Goal: Information Seeking & Learning: Learn about a topic

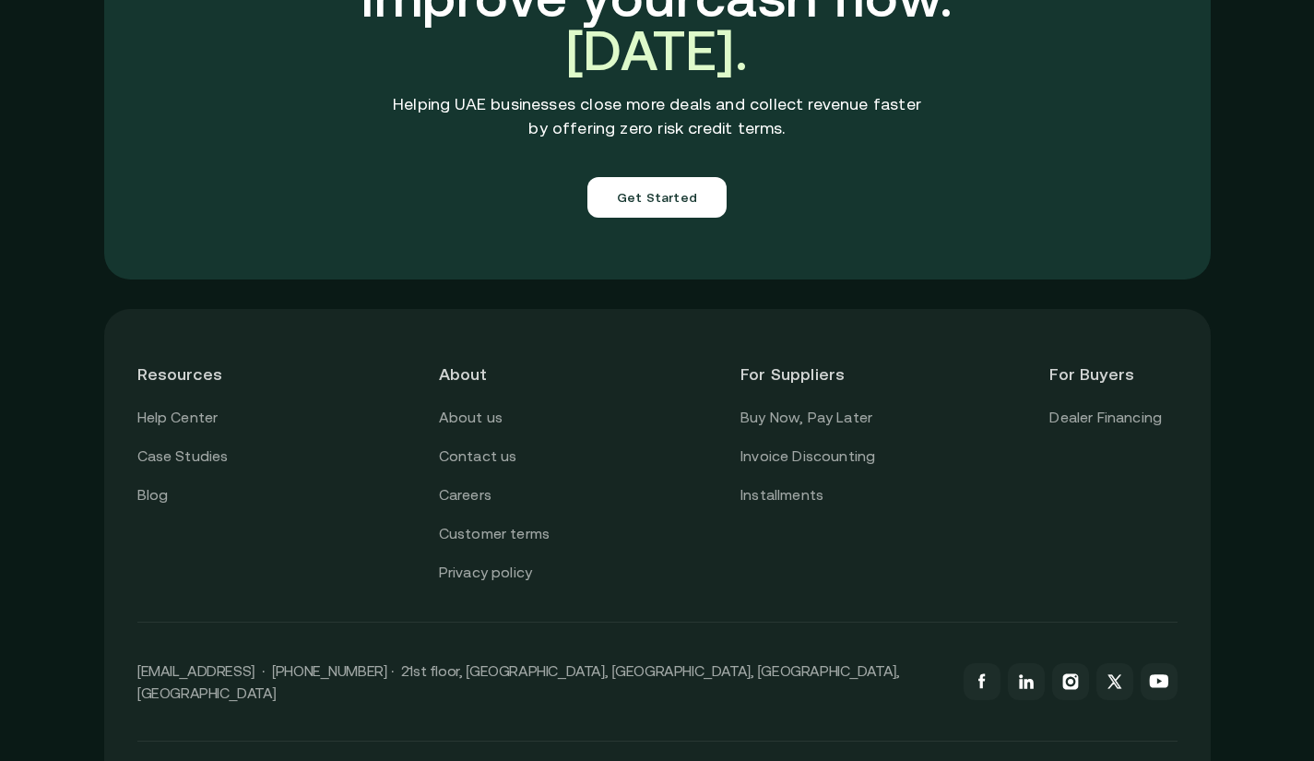
scroll to position [6545, 0]
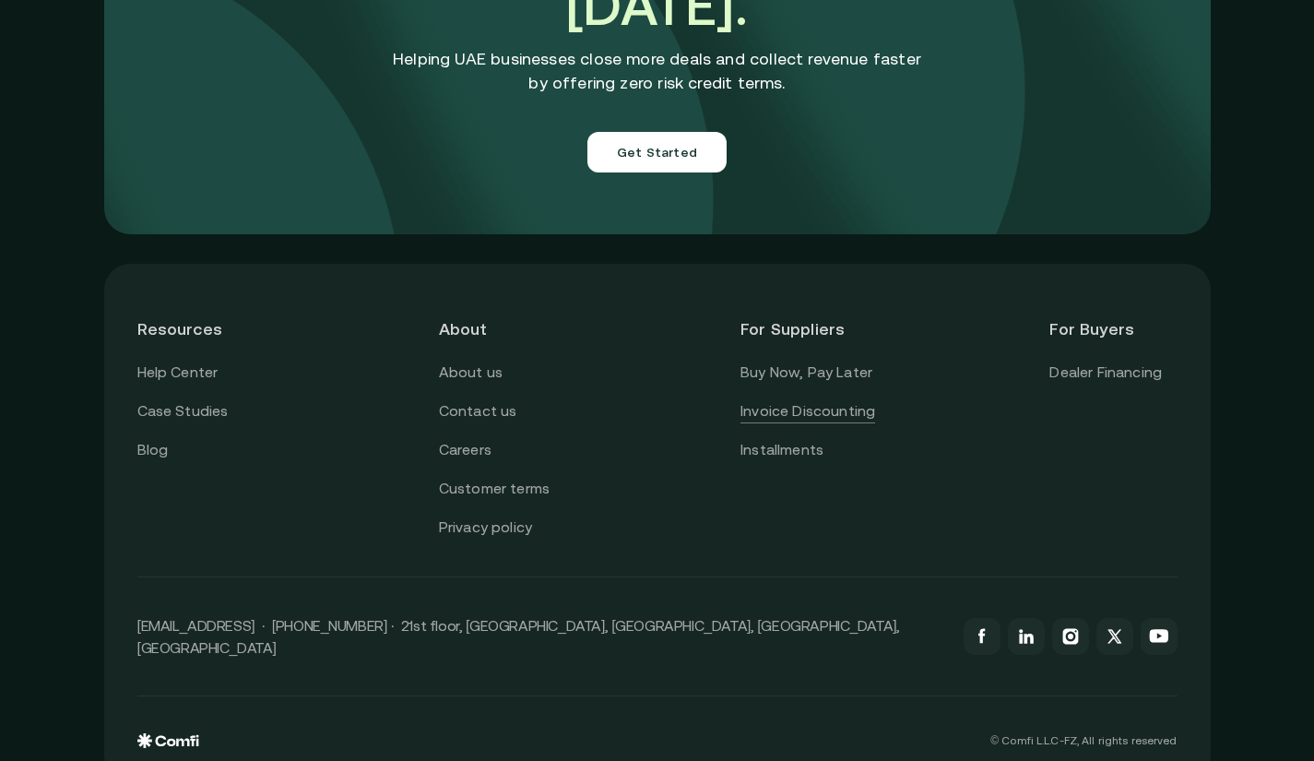
click at [872, 399] on link "Invoice Discounting" at bounding box center [808, 411] width 135 height 24
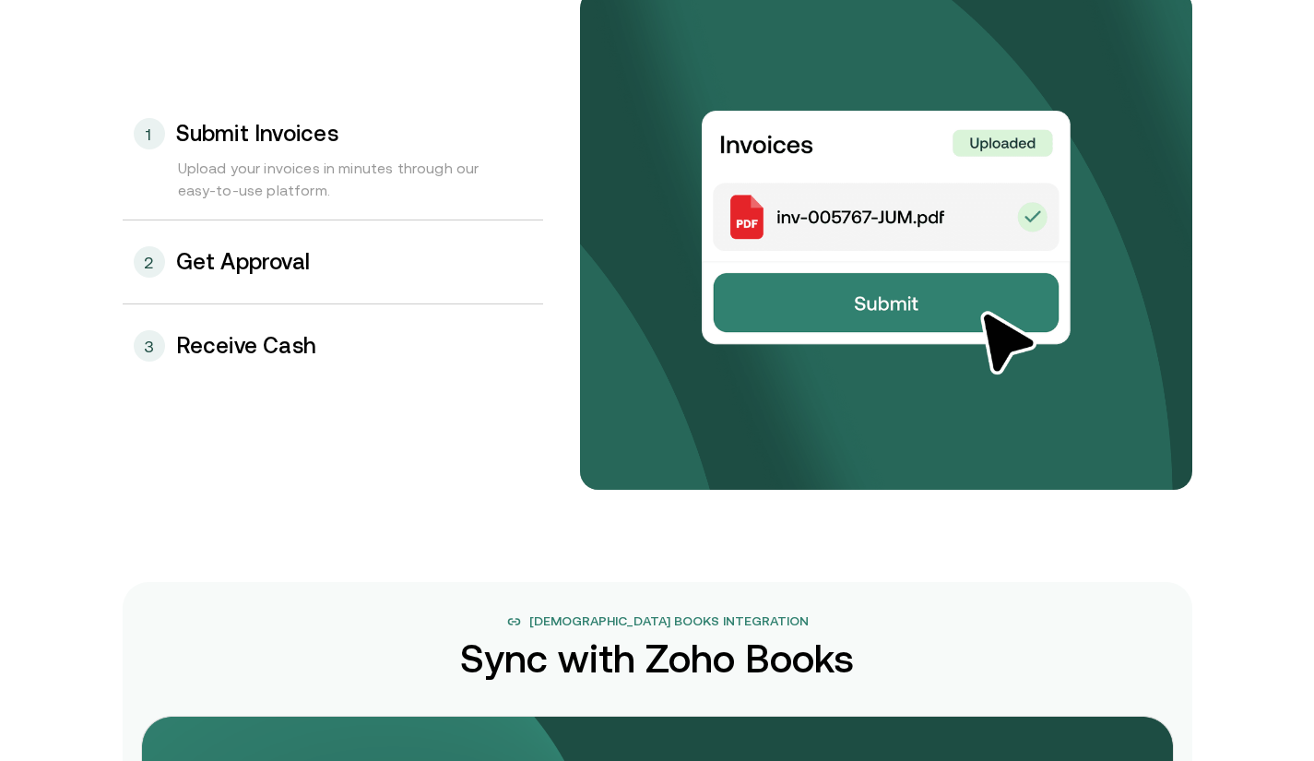
scroll to position [2021, 0]
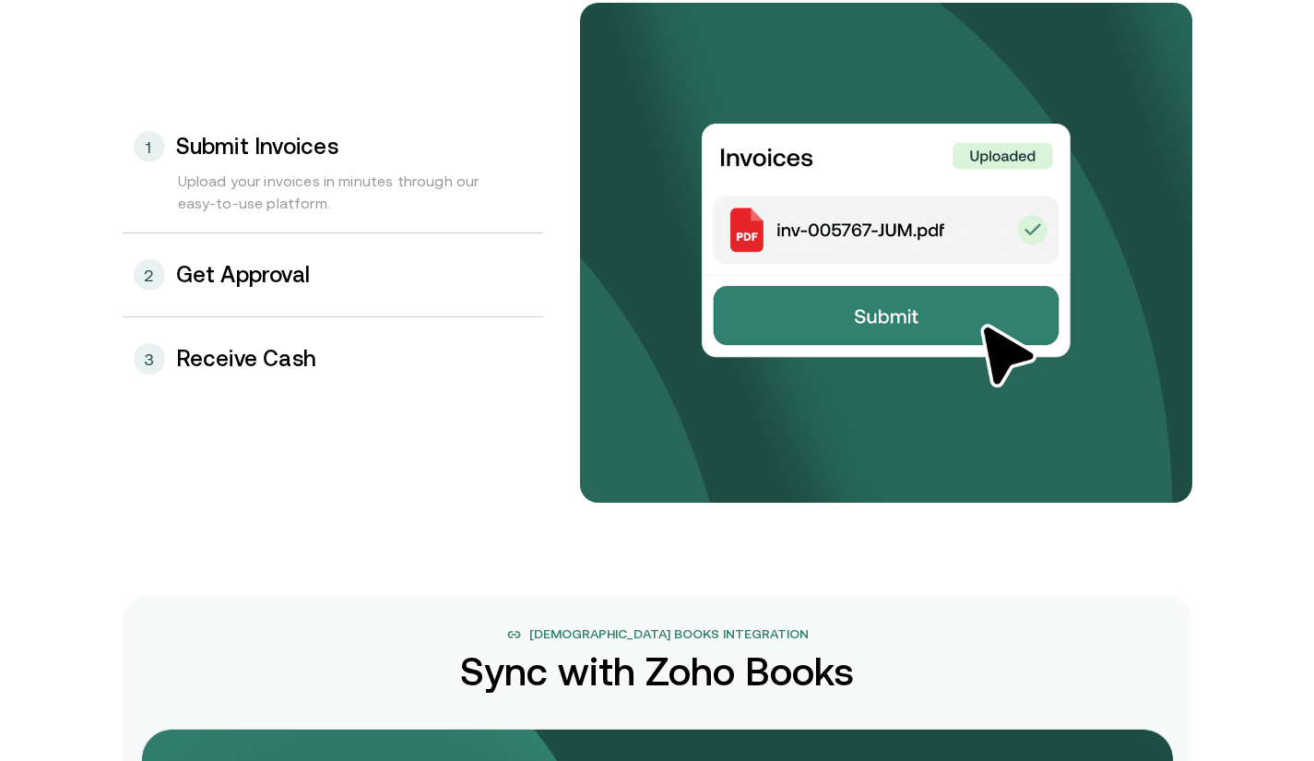
click at [245, 295] on div "2 Get Approval" at bounding box center [333, 274] width 421 height 83
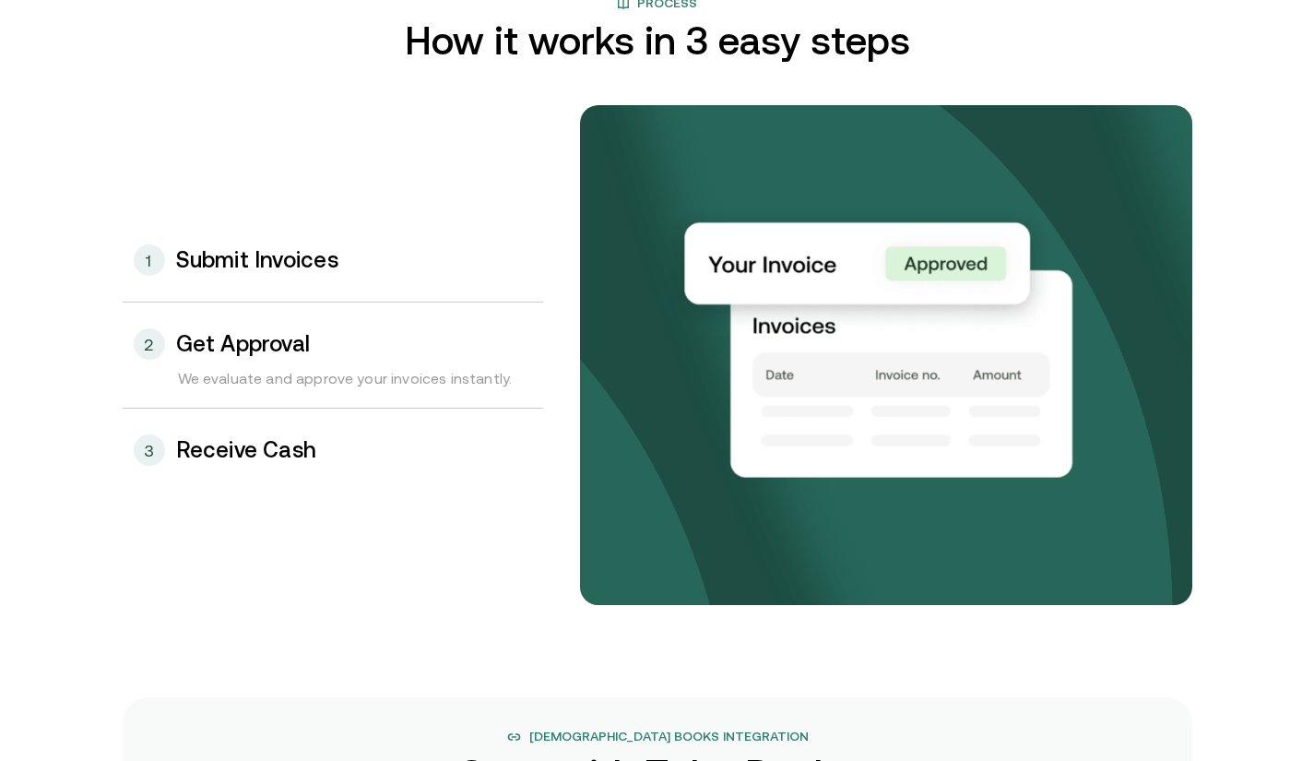
scroll to position [1915, 0]
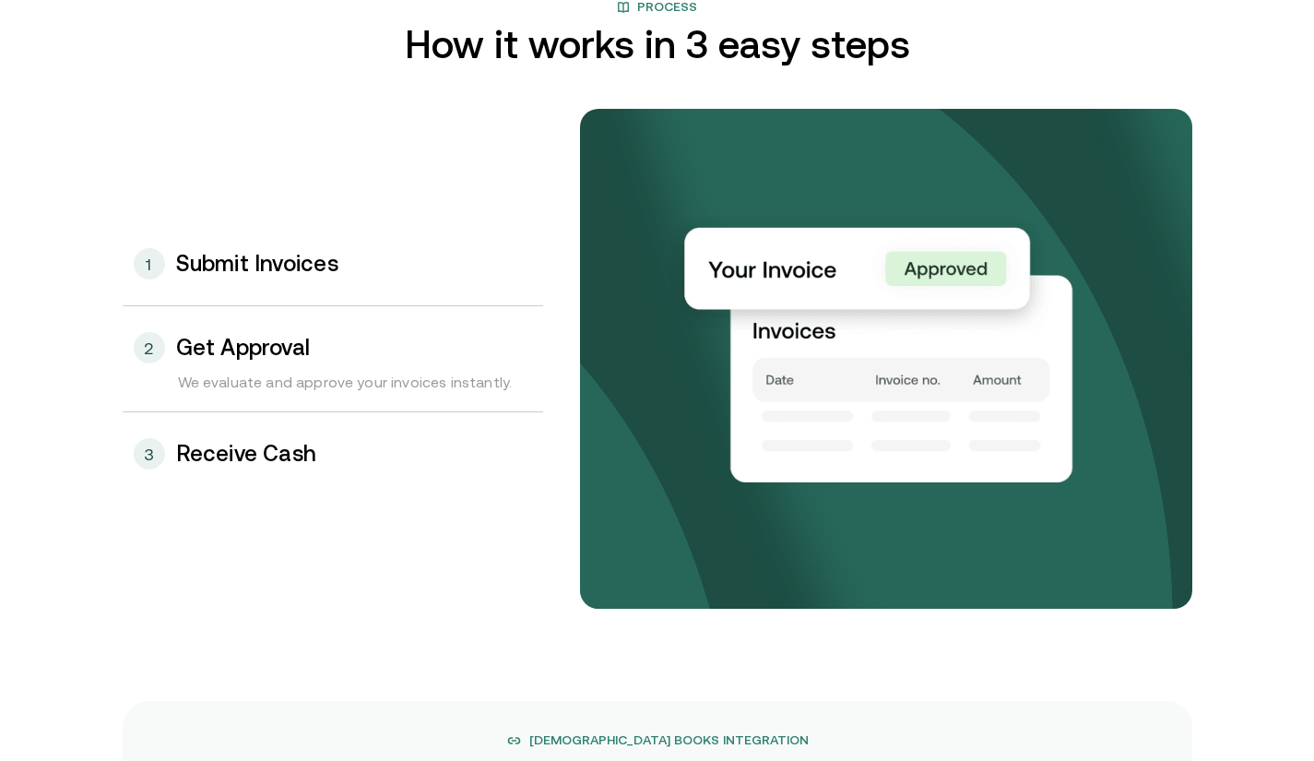
click at [231, 452] on h3 "Receive Cash" at bounding box center [246, 454] width 141 height 24
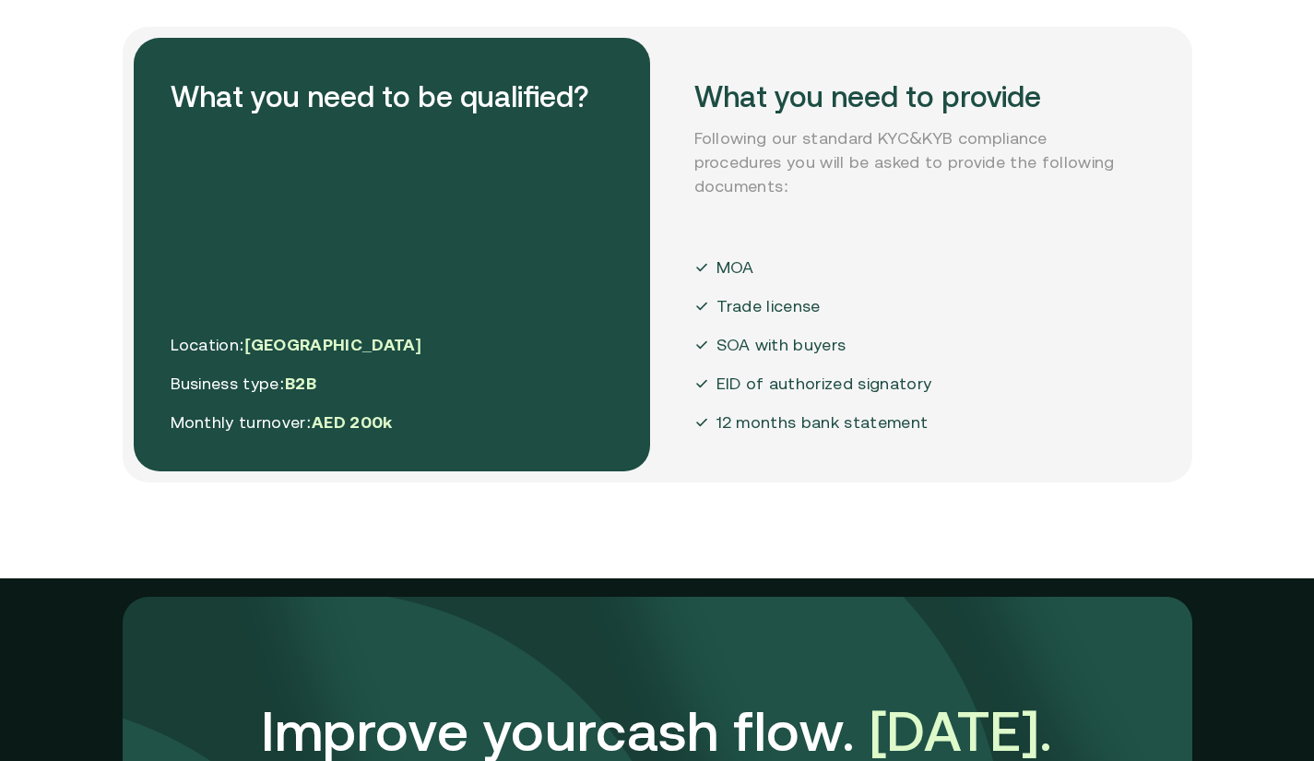
scroll to position [4498, 0]
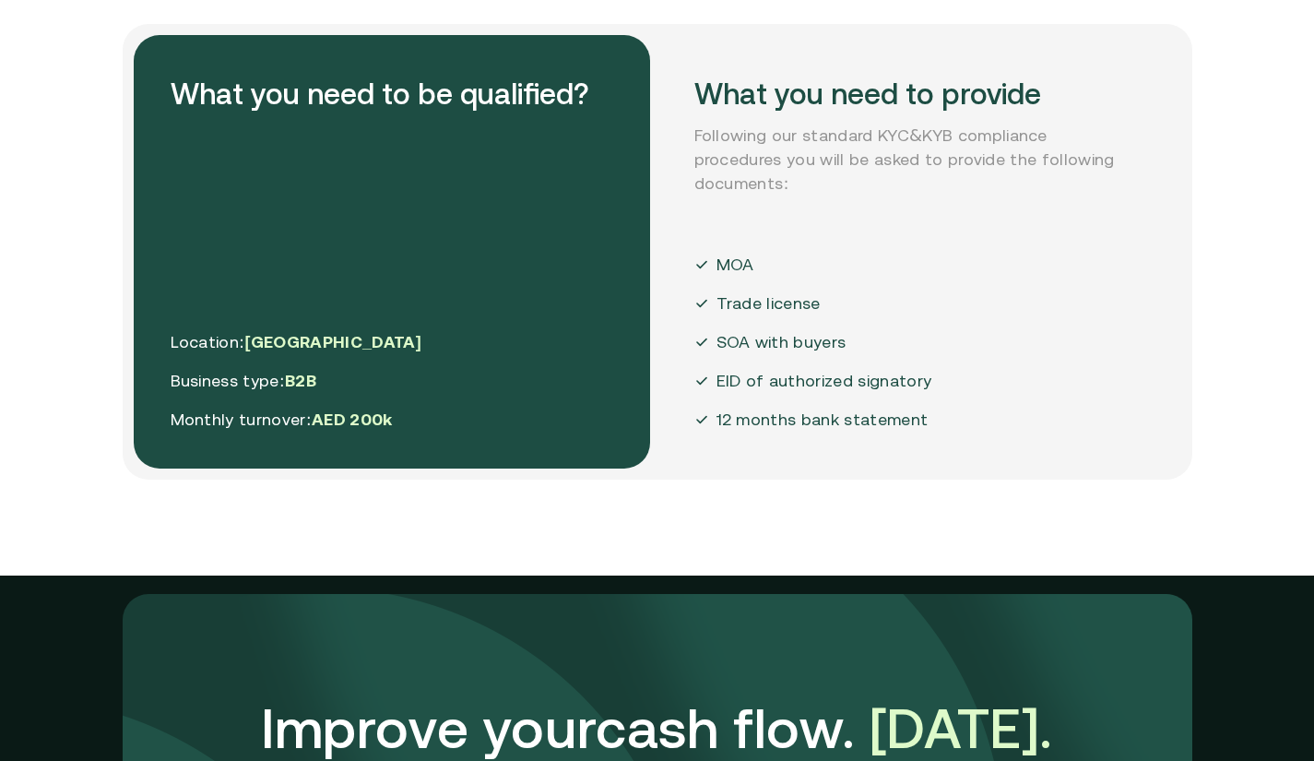
click at [1046, 440] on div "What you need to provide Following our standard KYC&KYB compliance procedures y…" at bounding box center [916, 251] width 516 height 433
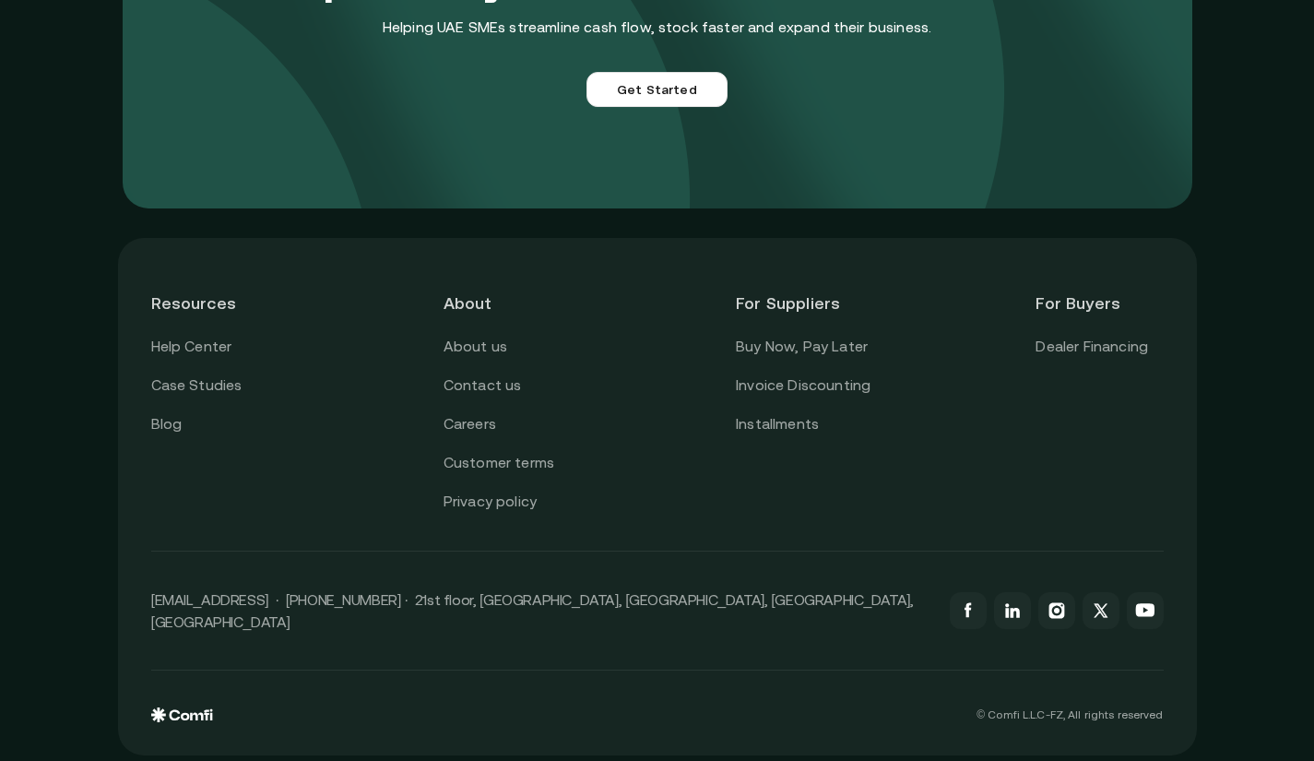
scroll to position [5253, 0]
click at [777, 429] on link "Installments" at bounding box center [777, 425] width 83 height 24
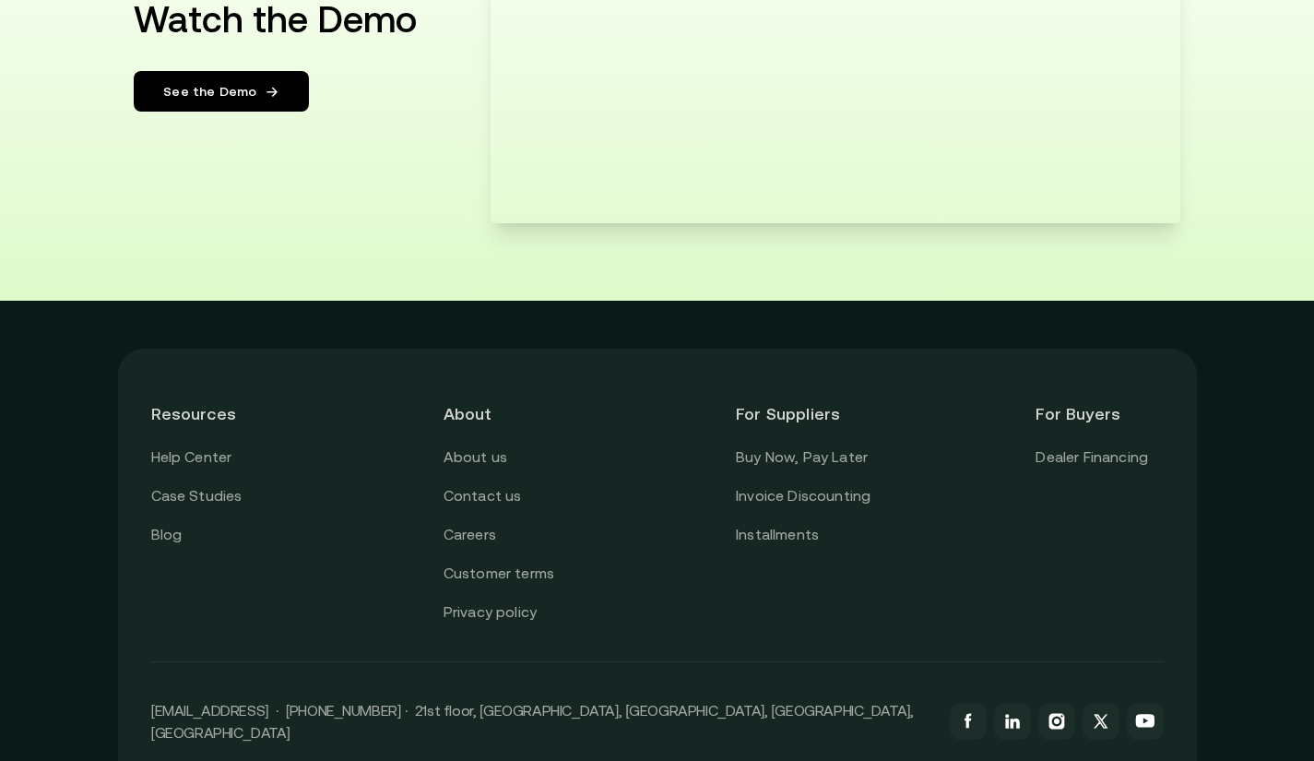
scroll to position [3554, 0]
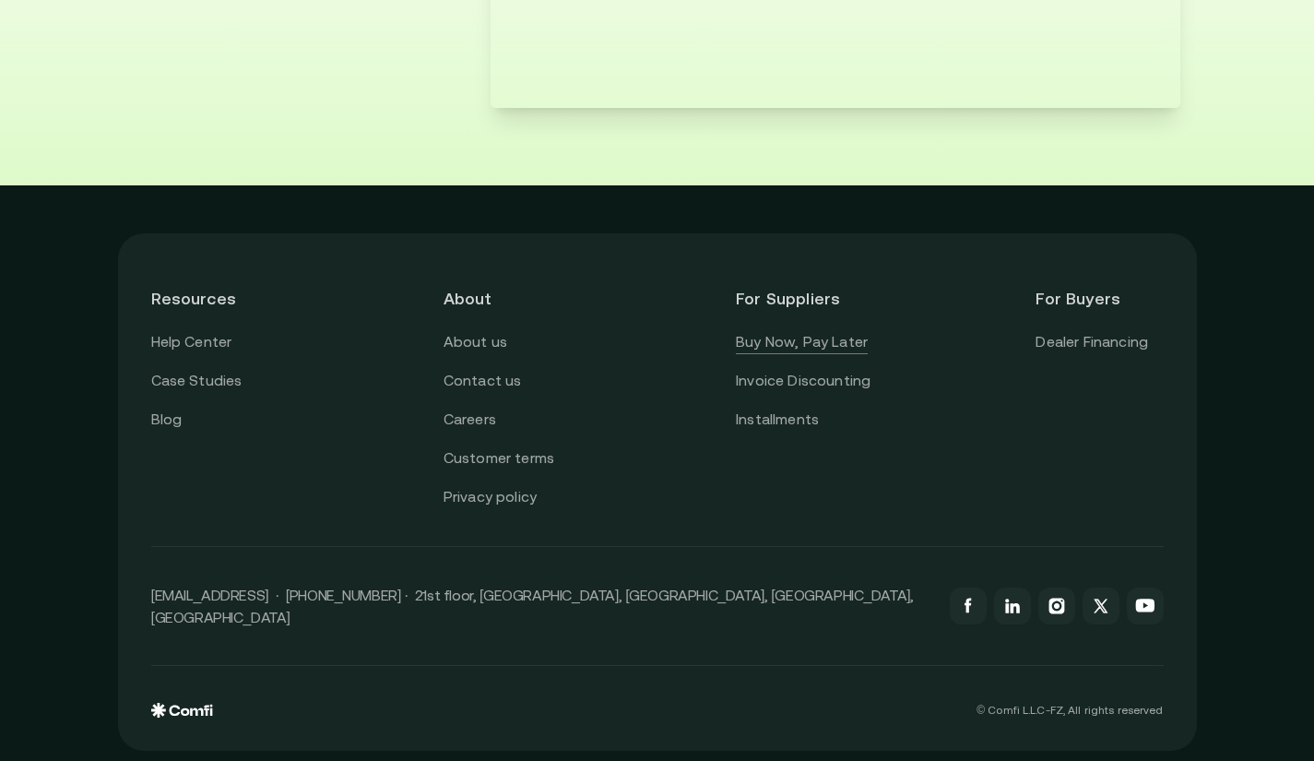
click at [800, 332] on link "Buy Now, Pay Later" at bounding box center [802, 342] width 132 height 24
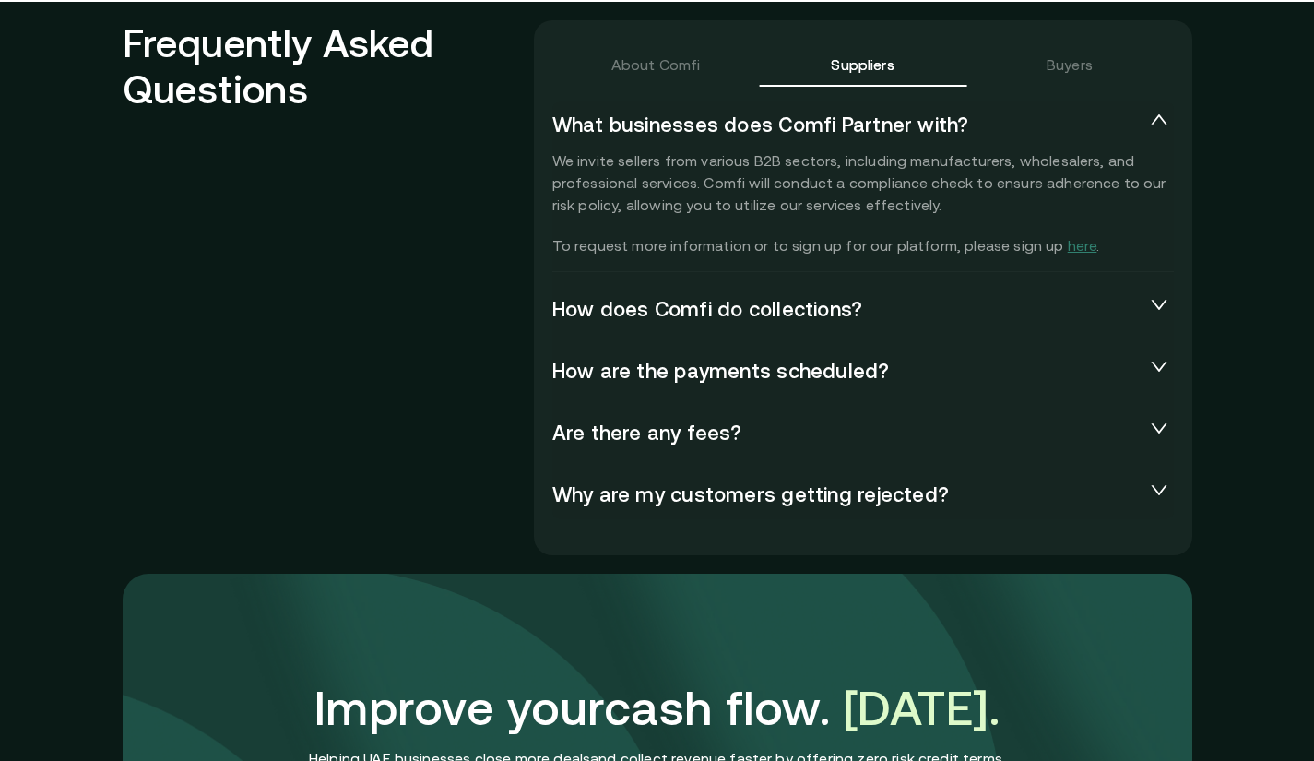
scroll to position [4065, 0]
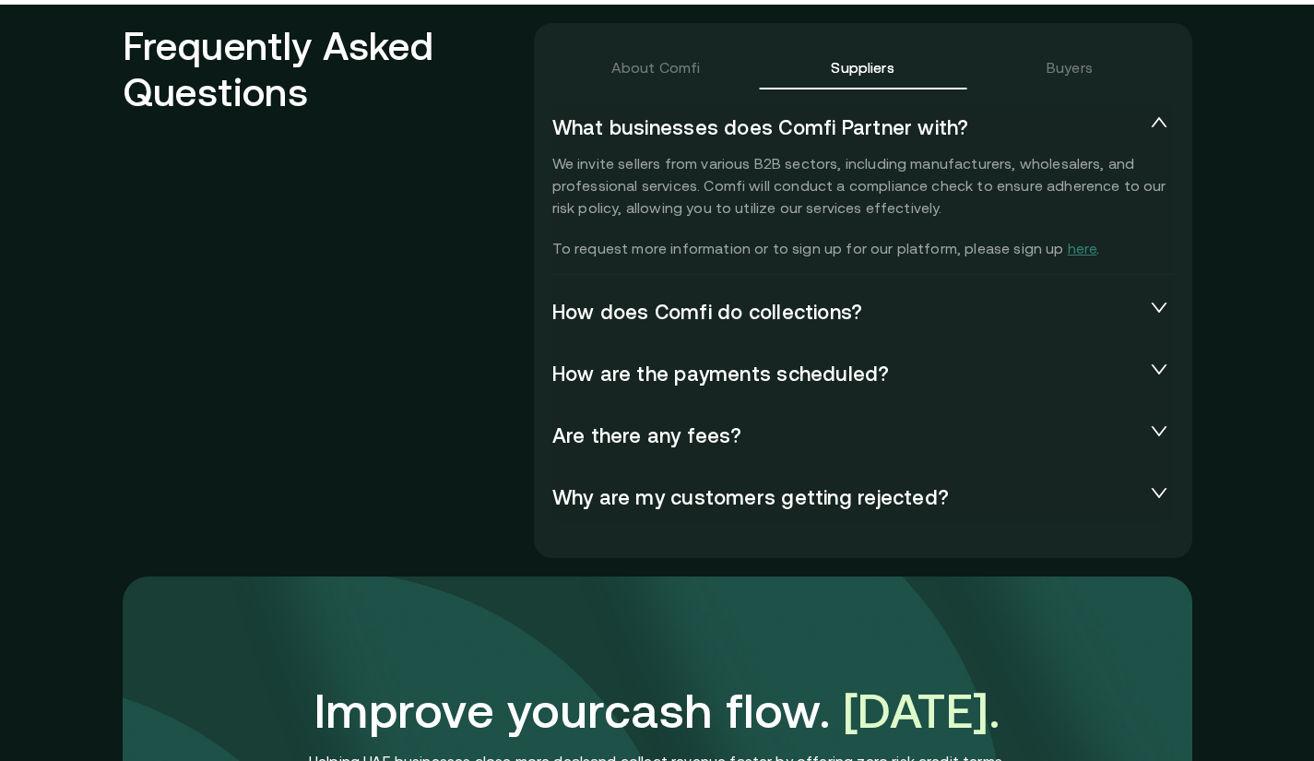
click at [826, 434] on span "Are there any fees?" at bounding box center [848, 436] width 592 height 26
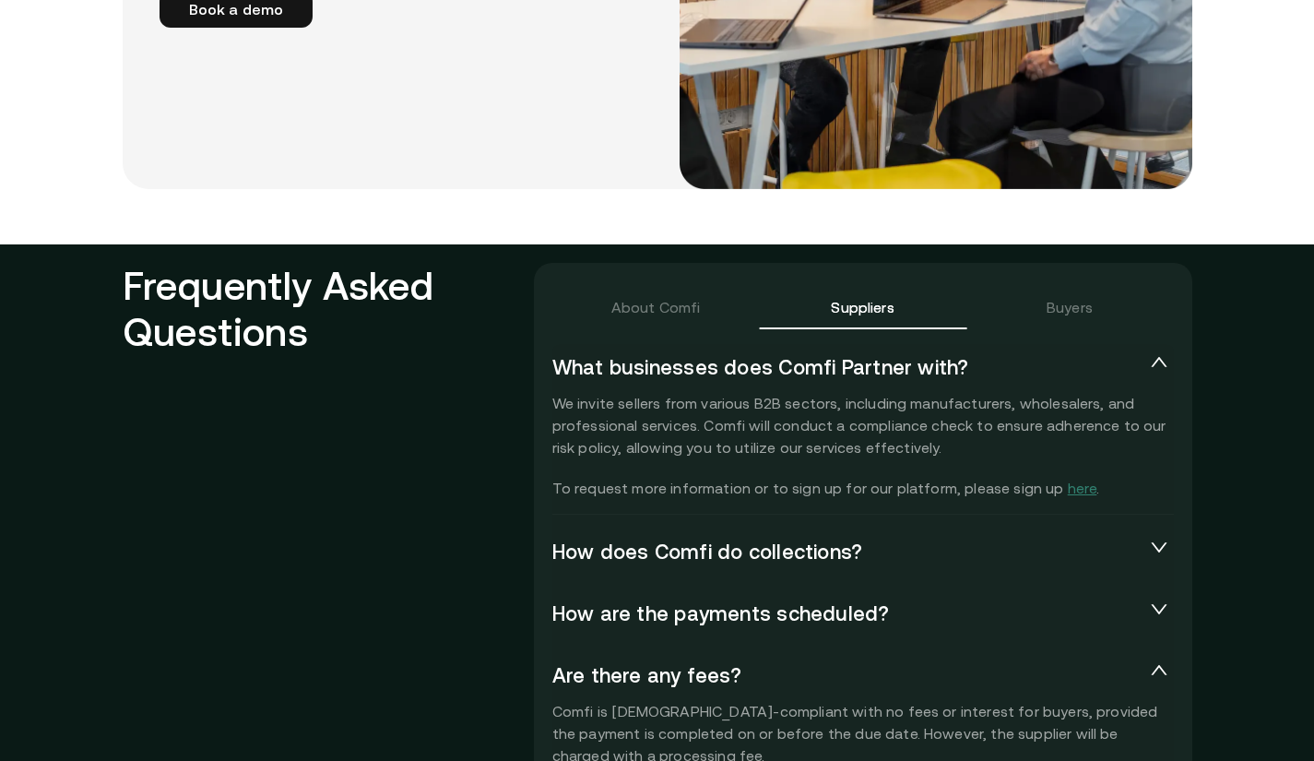
scroll to position [3823, 0]
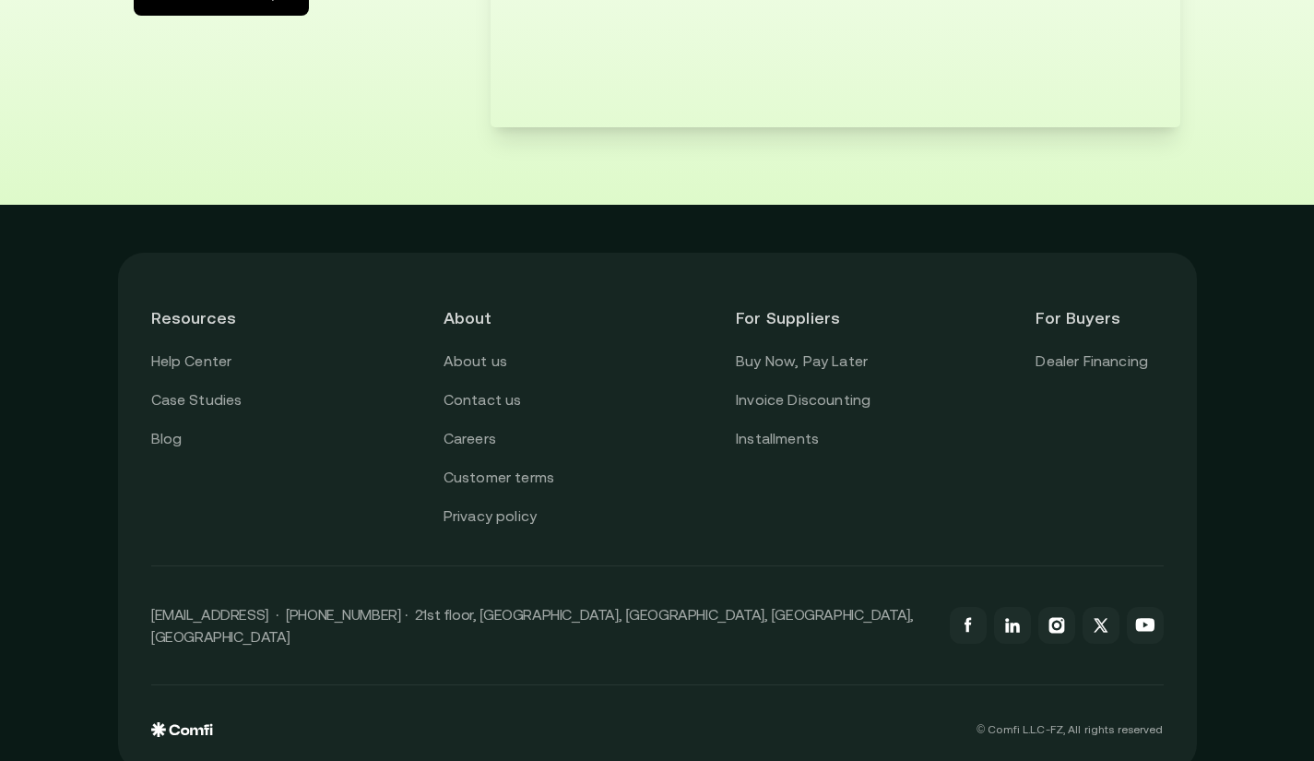
scroll to position [3554, 0]
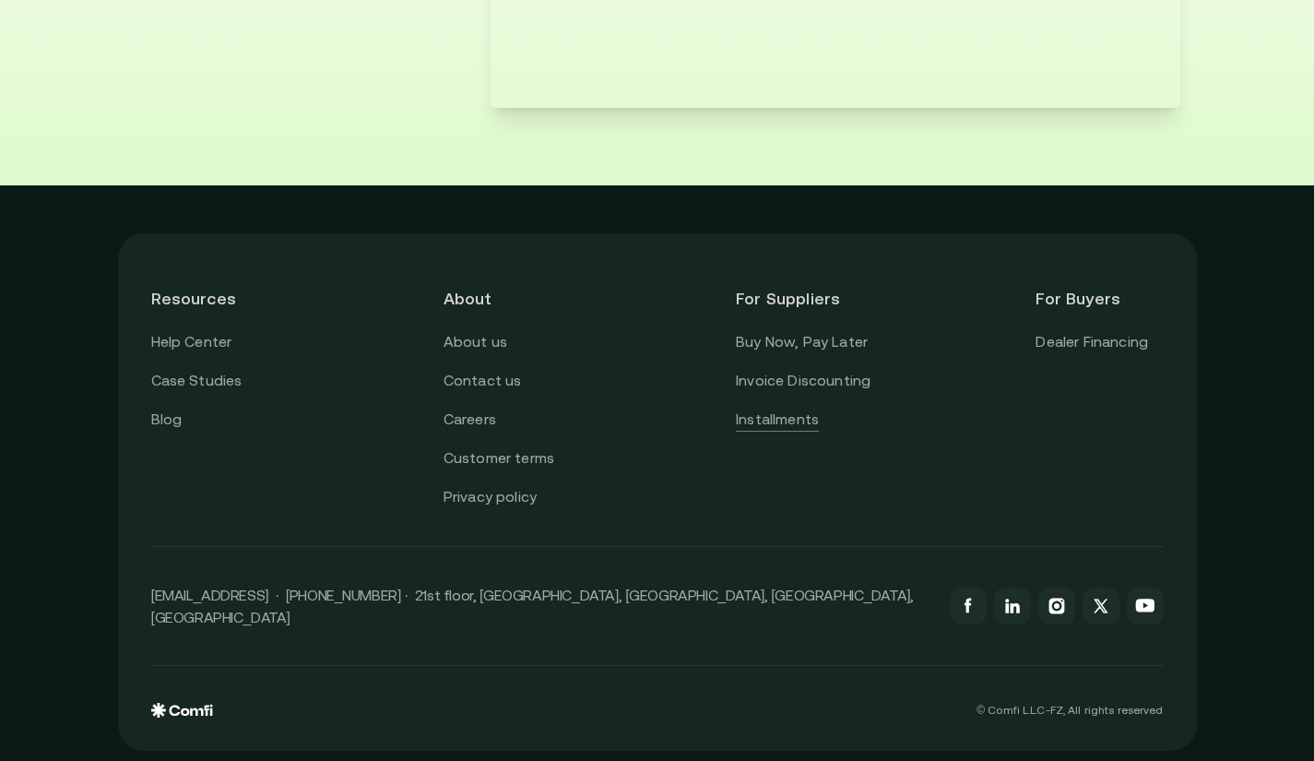
click at [789, 417] on link "Installments" at bounding box center [777, 420] width 83 height 24
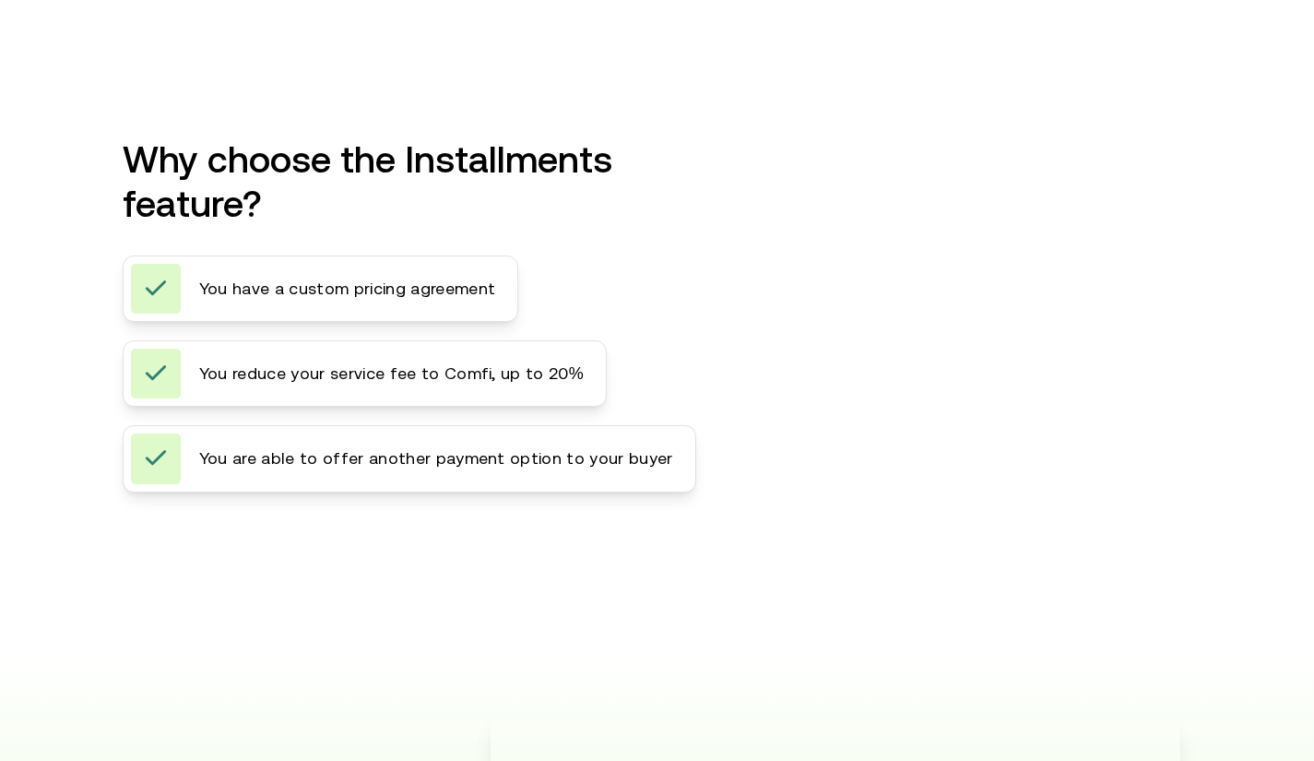
scroll to position [2592, 0]
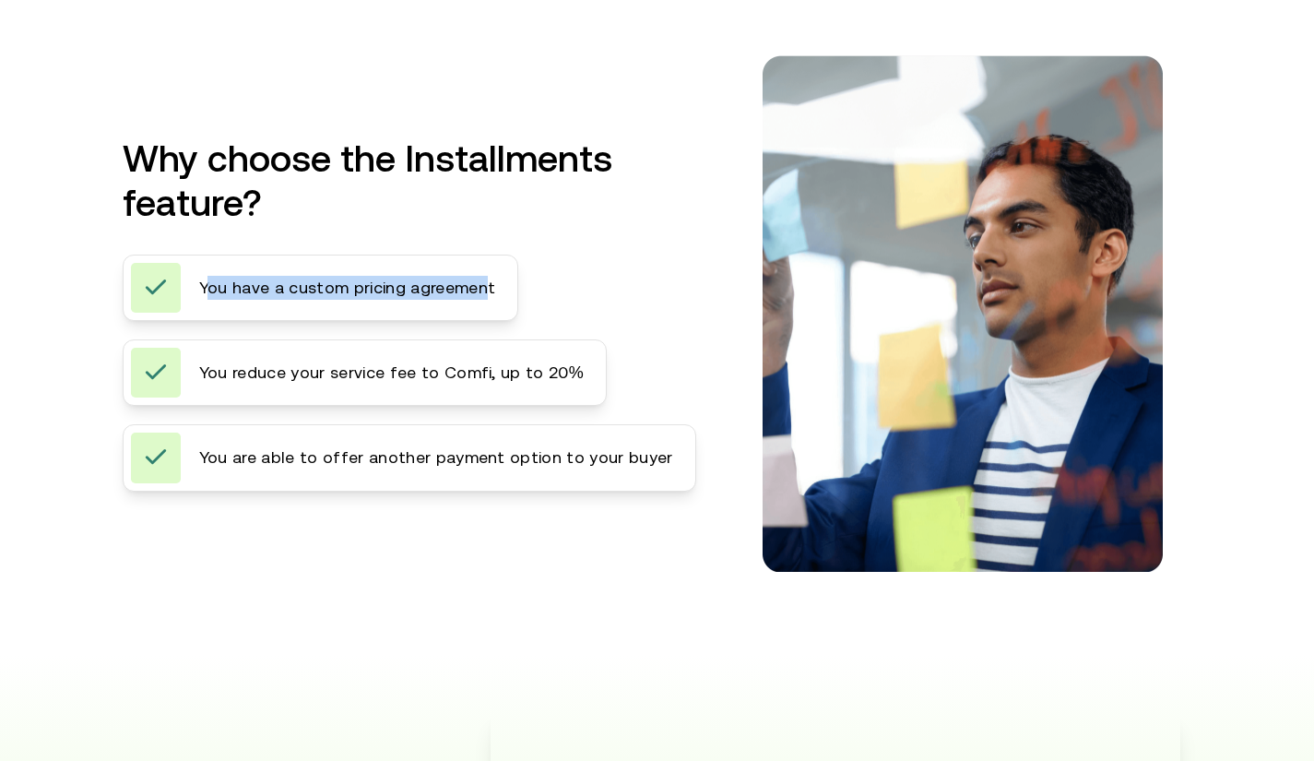
drag, startPoint x: 212, startPoint y: 287, endPoint x: 488, endPoint y: 259, distance: 277.1
click at [488, 259] on div "You have a custom pricing agreement" at bounding box center [321, 288] width 397 height 66
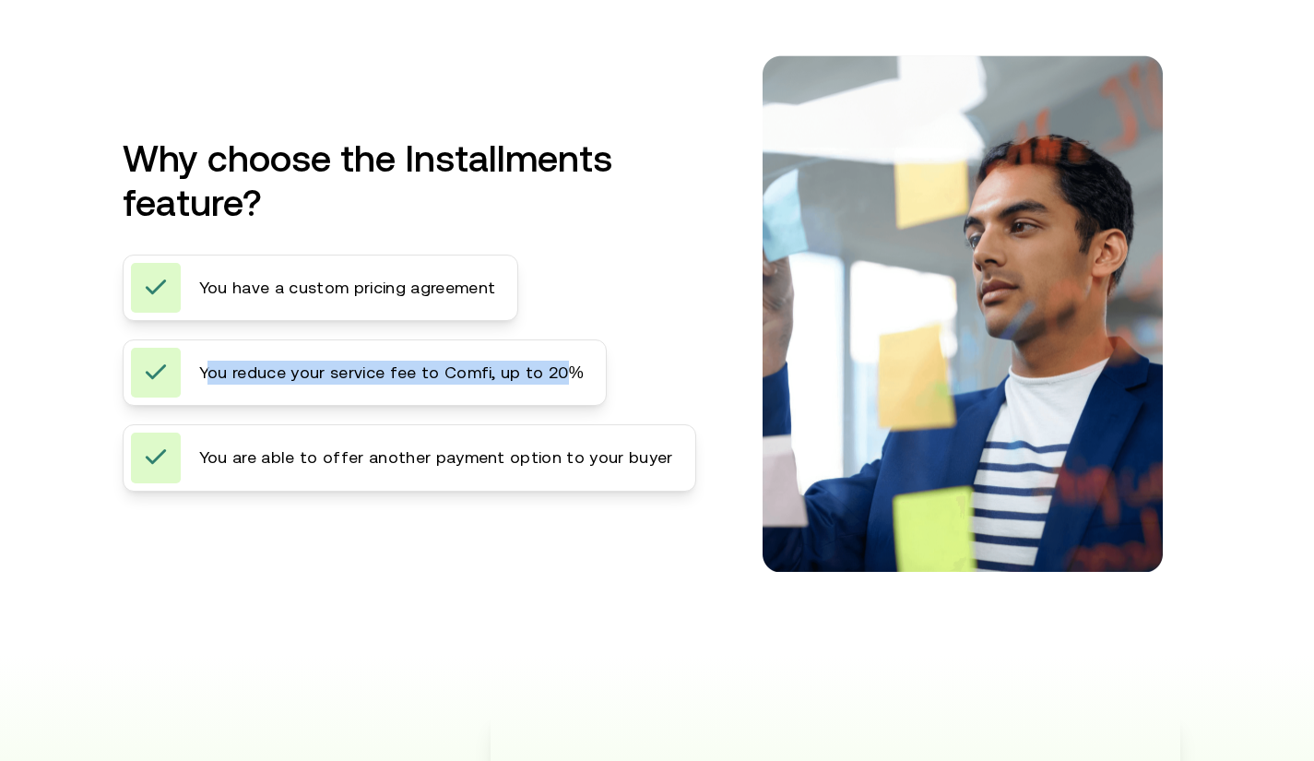
drag, startPoint x: 568, startPoint y: 371, endPoint x: 210, endPoint y: 375, distance: 357.9
click at [210, 375] on span "You reduce your service fee to Comfi, up to 20%" at bounding box center [391, 373] width 385 height 24
drag, startPoint x: 201, startPoint y: 374, endPoint x: 574, endPoint y: 378, distance: 372.6
click at [574, 378] on div "You reduce your service fee to Comfi, up to 20%" at bounding box center [365, 372] width 485 height 66
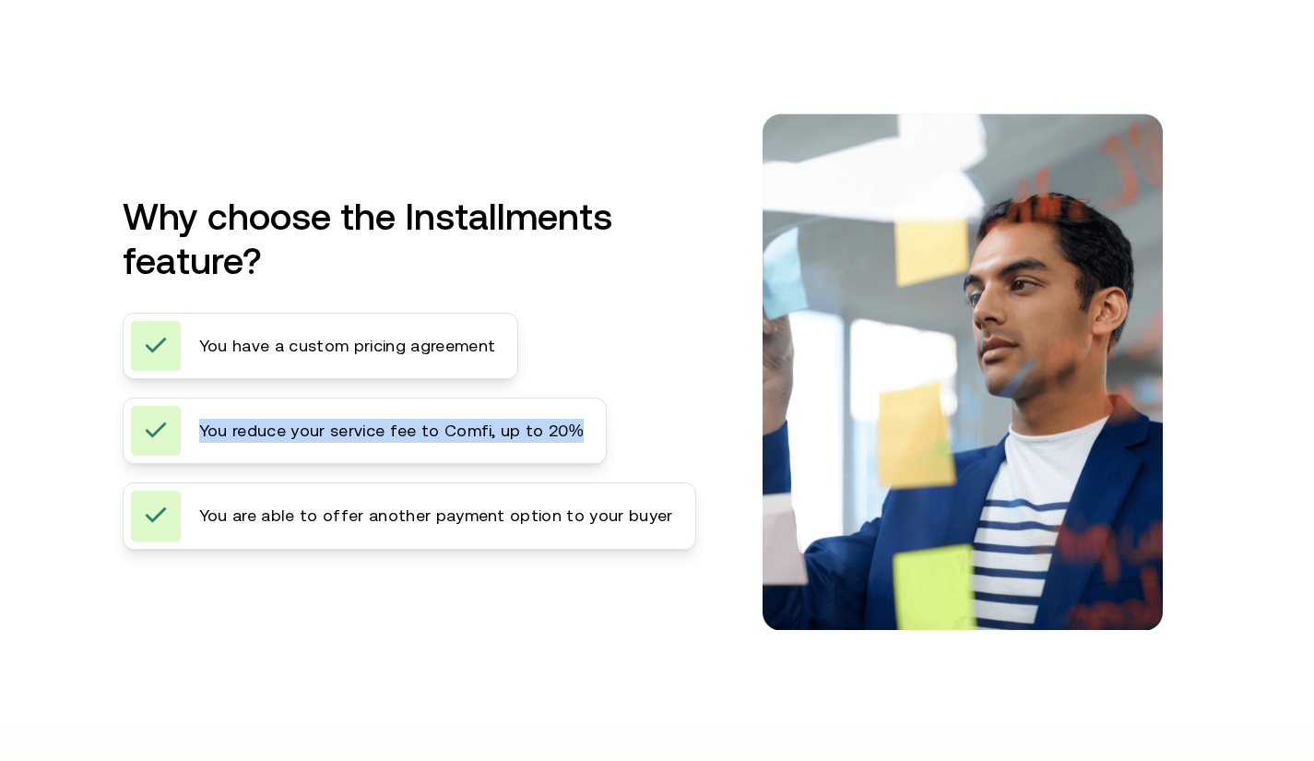
scroll to position [2533, 0]
click at [192, 347] on div "You have a custom pricing agreement" at bounding box center [321, 347] width 397 height 66
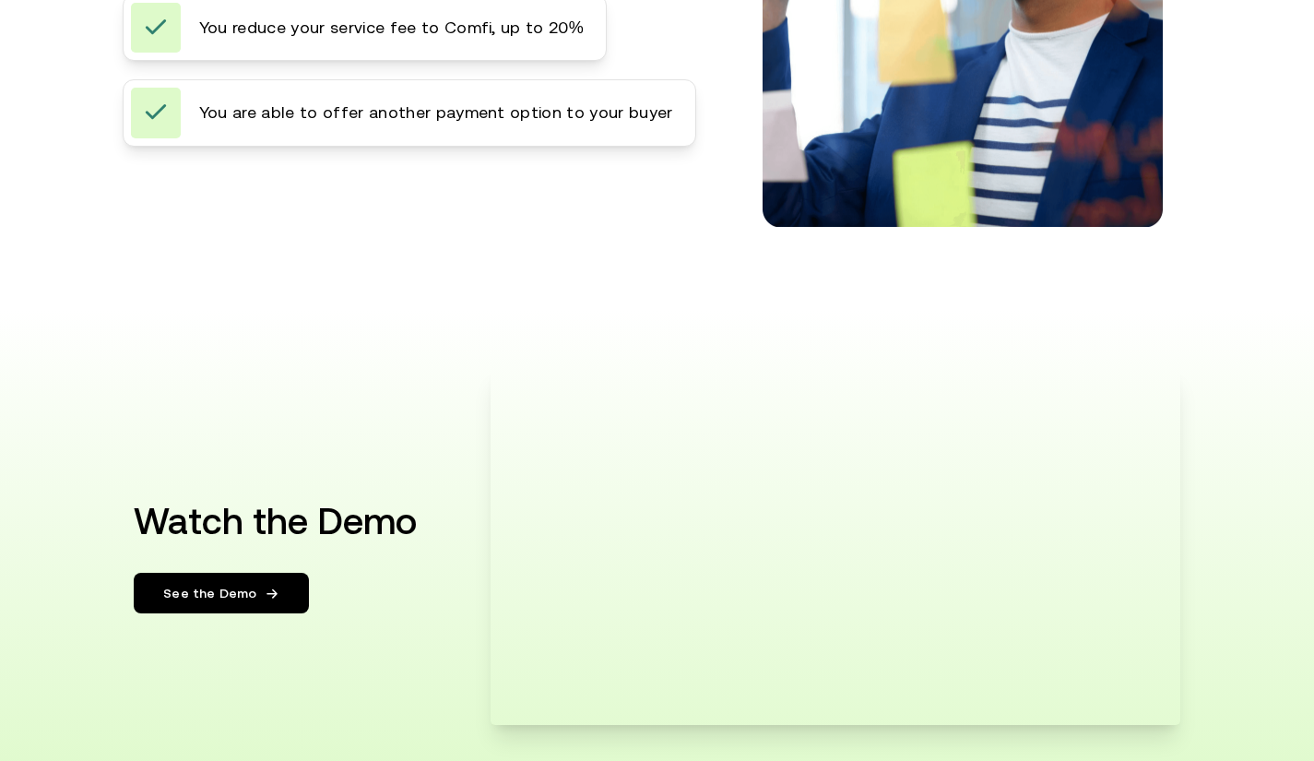
scroll to position [3554, 0]
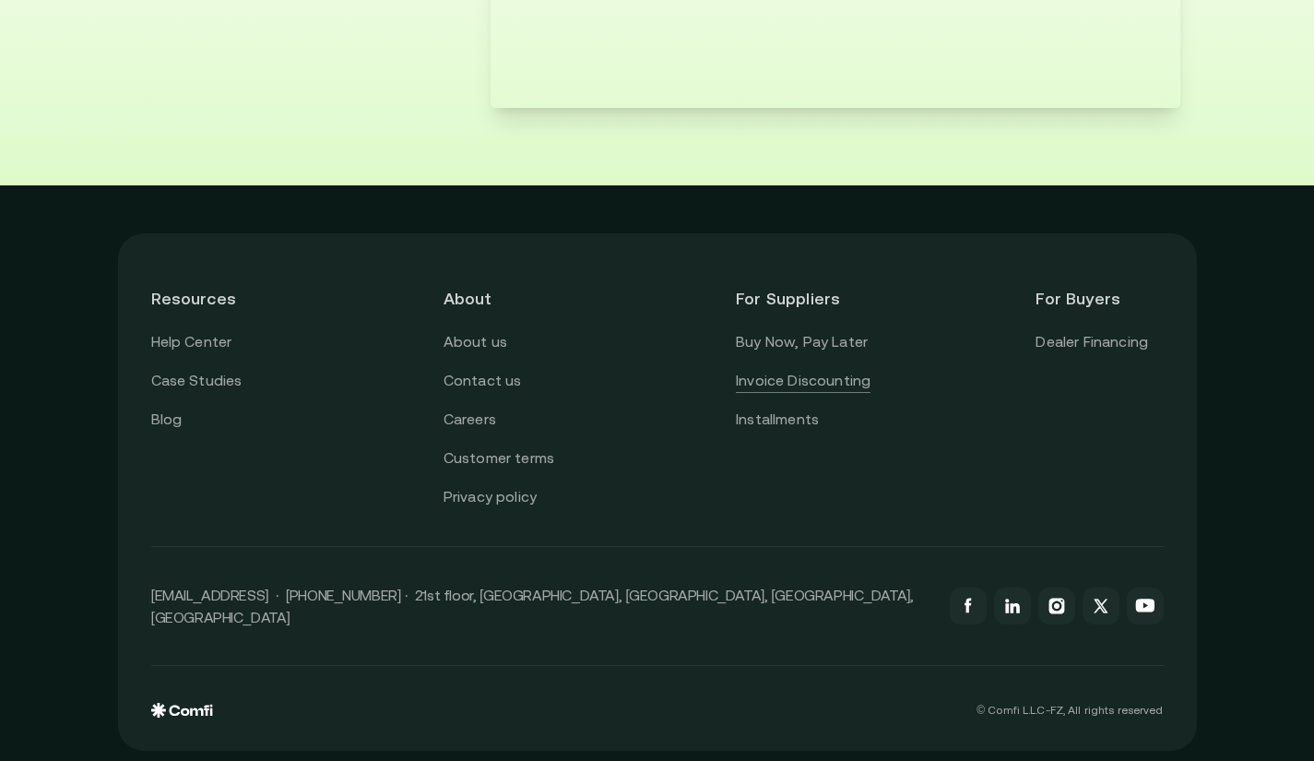
click at [802, 375] on link "Invoice Discounting" at bounding box center [803, 381] width 135 height 24
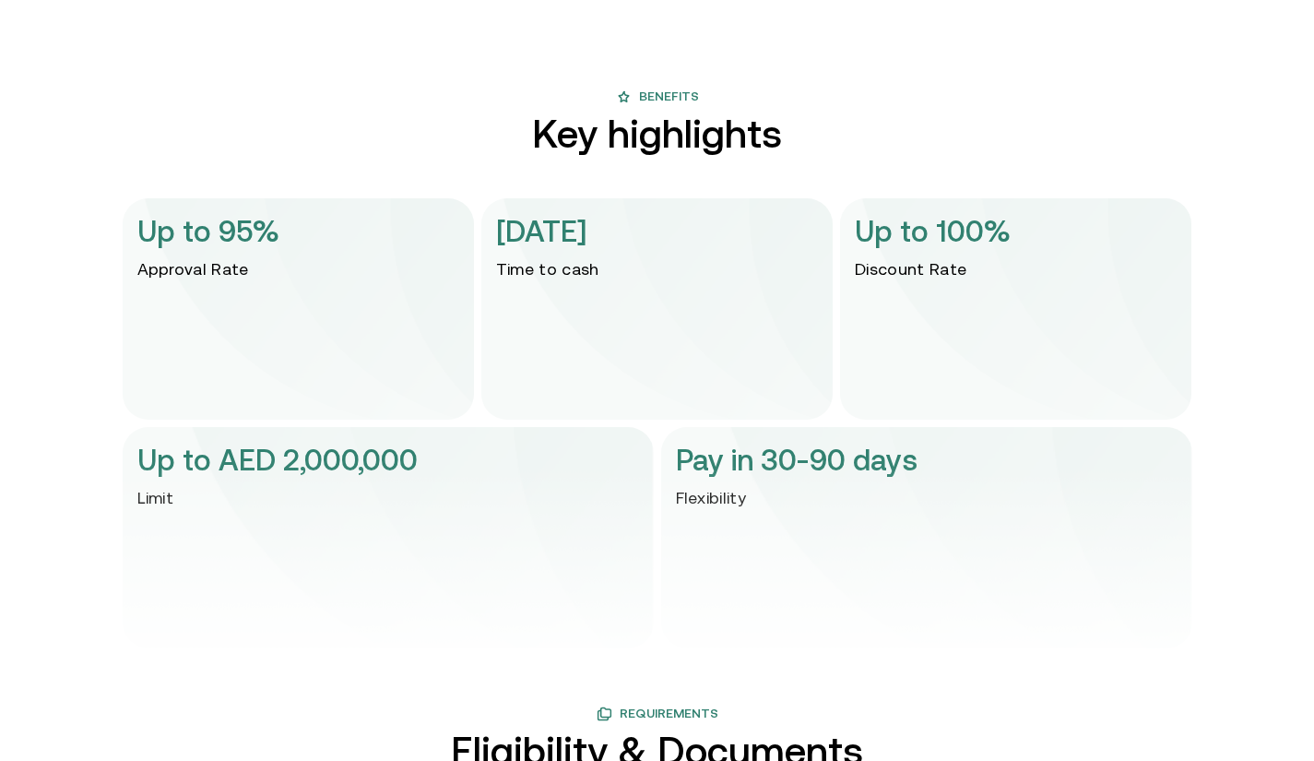
scroll to position [3714, 0]
click at [919, 249] on p "Up to 100%" at bounding box center [933, 231] width 156 height 44
click at [920, 265] on p "Discount Rate" at bounding box center [911, 269] width 112 height 24
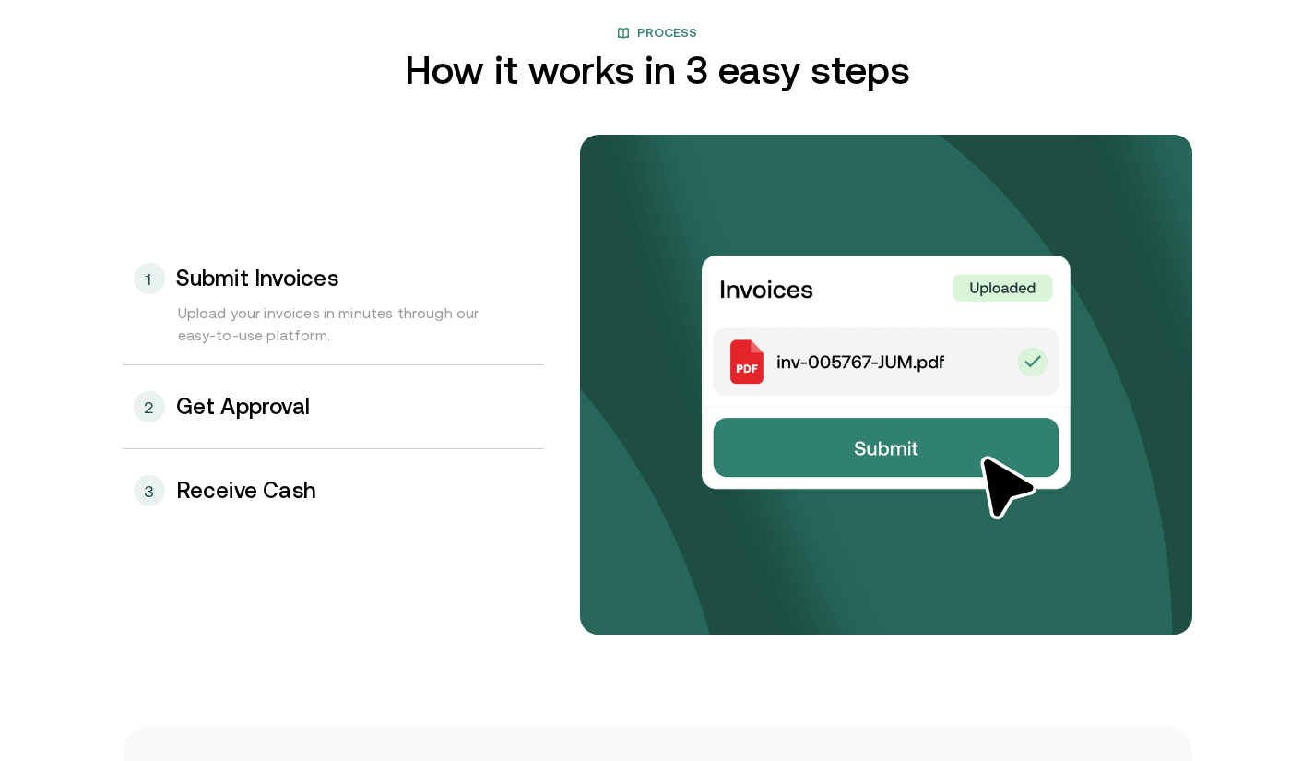
scroll to position [1890, 0]
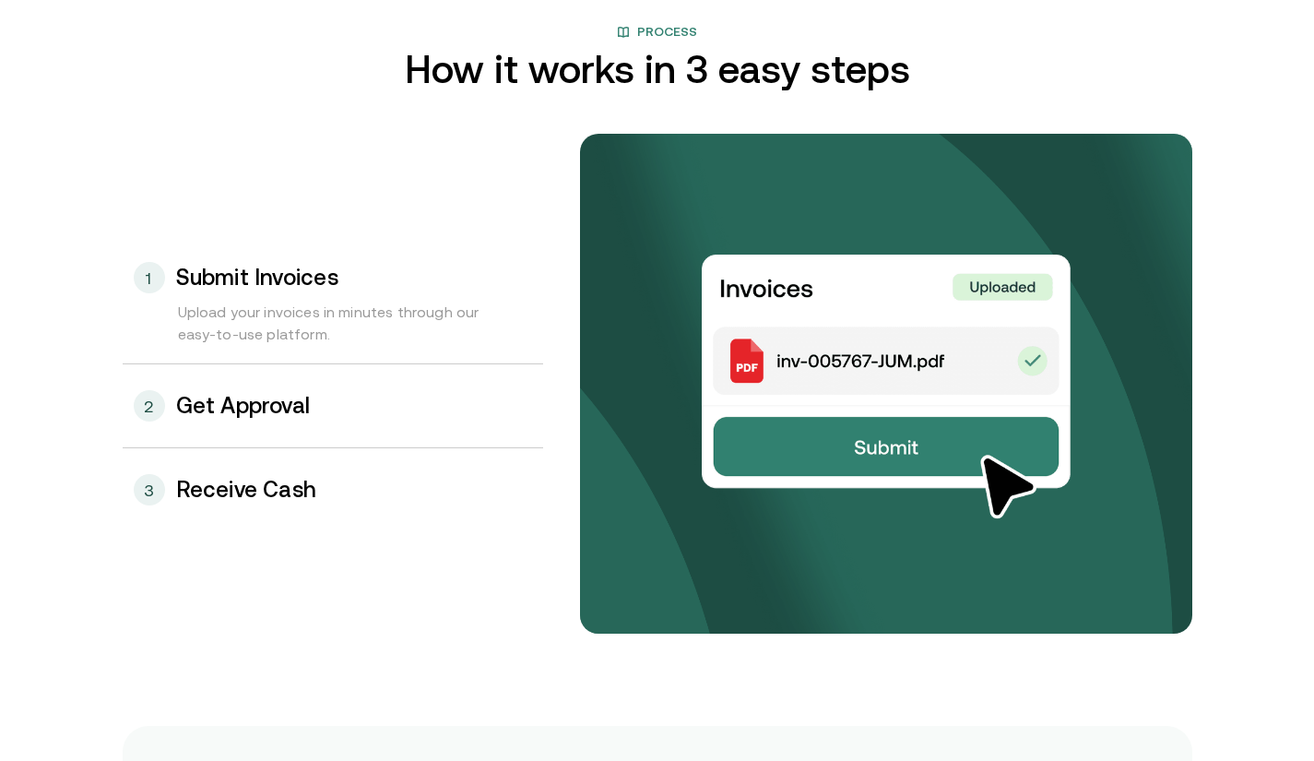
click at [223, 407] on h3 "Get Approval" at bounding box center [243, 406] width 135 height 24
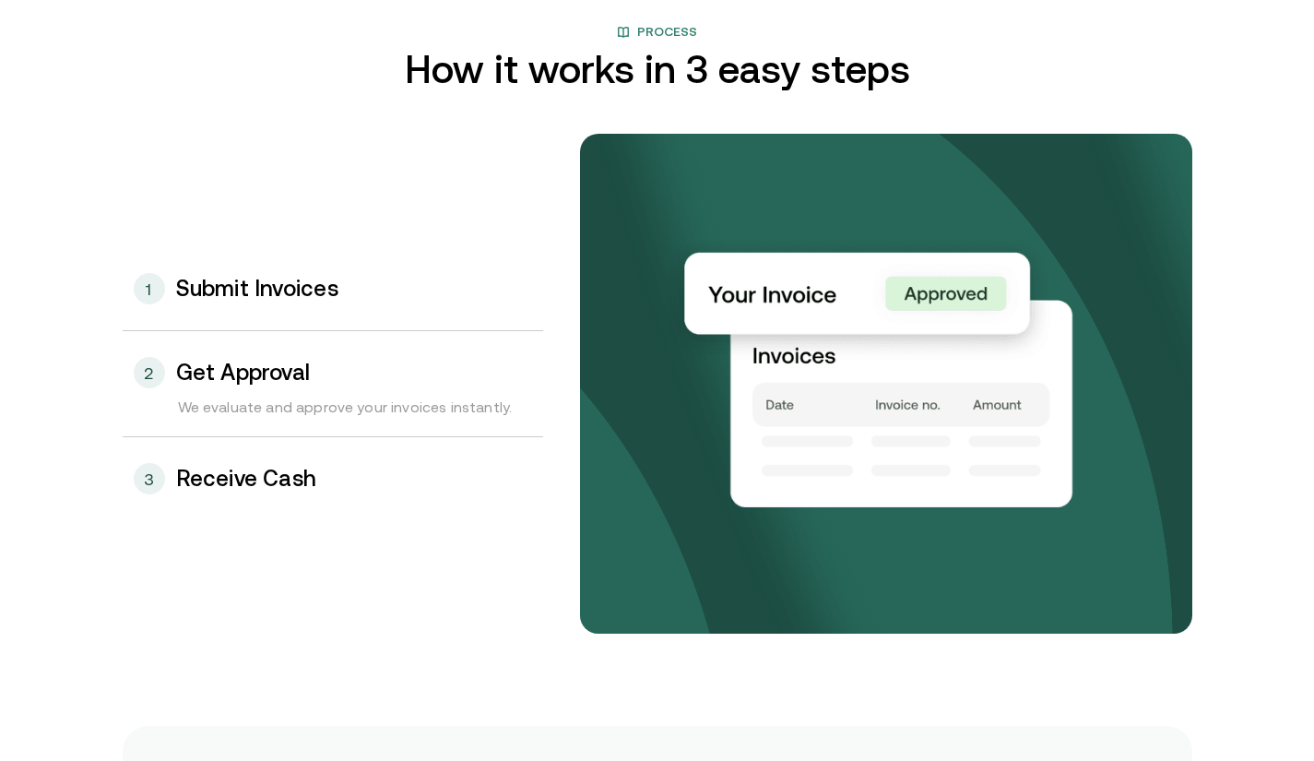
click at [212, 478] on h3 "Receive Cash" at bounding box center [246, 479] width 141 height 24
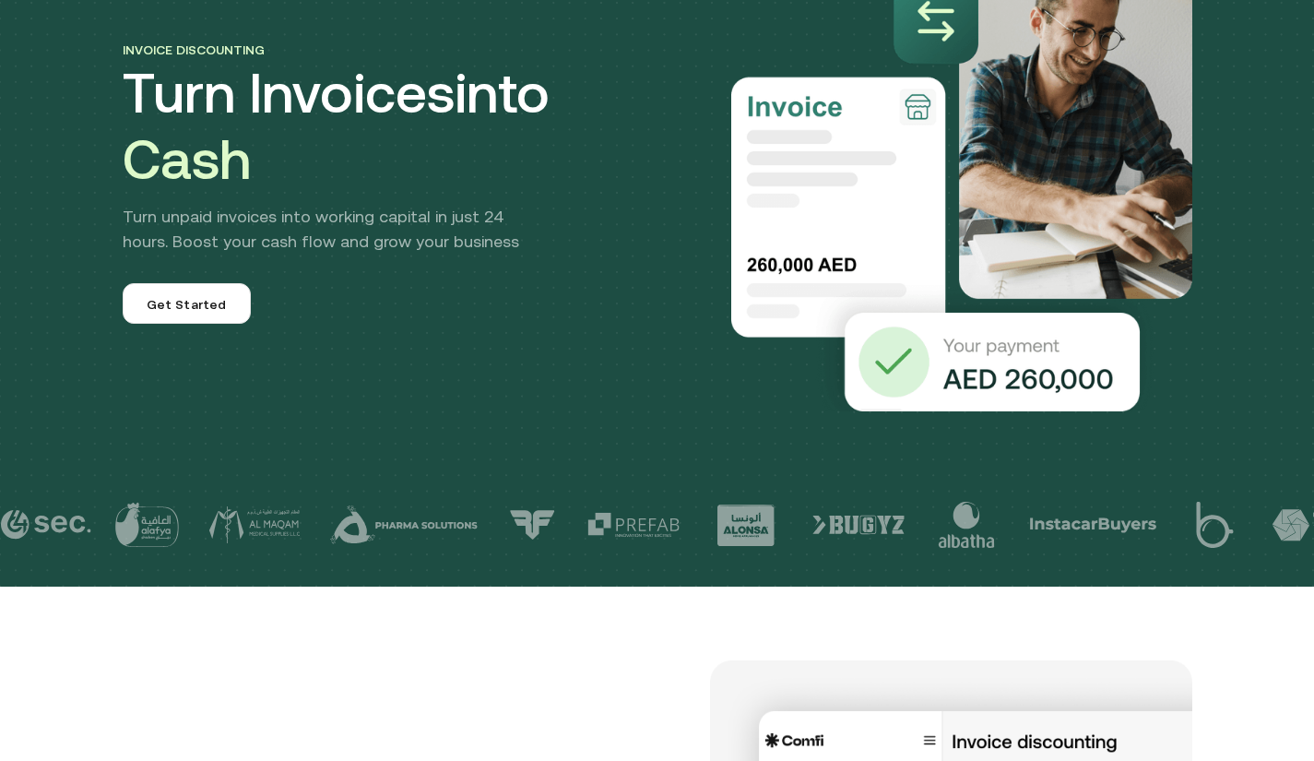
scroll to position [0, 0]
